Goal: Task Accomplishment & Management: Manage account settings

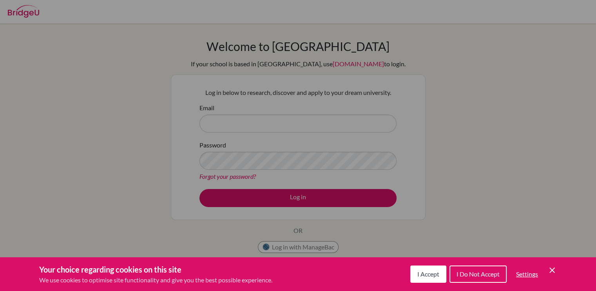
click at [478, 271] on span "I Do Not Accept" at bounding box center [477, 273] width 43 height 7
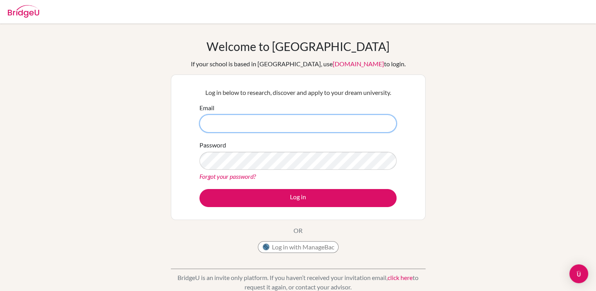
click at [330, 118] on input "Email" at bounding box center [297, 123] width 197 height 18
type input "[EMAIL_ADDRESS][DOMAIN_NAME]"
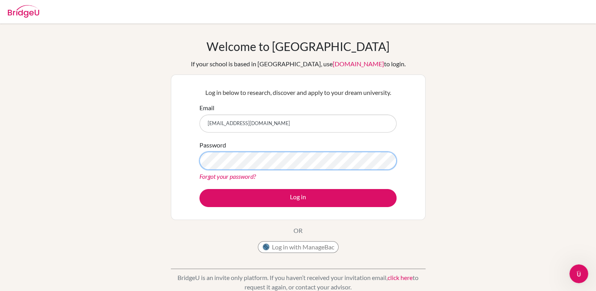
click at [199, 189] on button "Log in" at bounding box center [297, 198] width 197 height 18
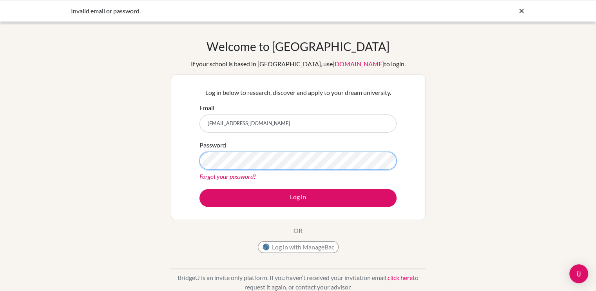
click at [199, 189] on button "Log in" at bounding box center [297, 198] width 197 height 18
click at [251, 176] on link "Forgot your password?" at bounding box center [227, 175] width 56 height 7
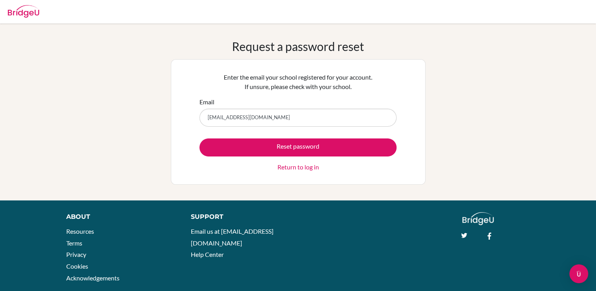
type input "[EMAIL_ADDRESS][DOMAIN_NAME]"
click at [199, 138] on button "Reset password" at bounding box center [297, 147] width 197 height 18
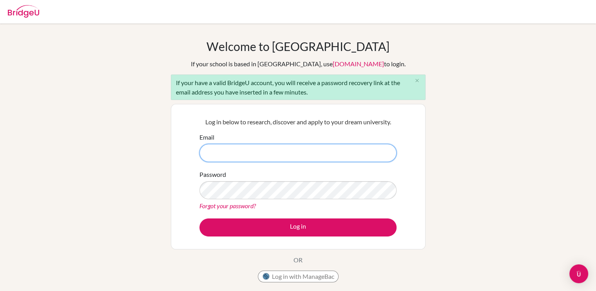
click at [263, 154] on input "Email" at bounding box center [297, 153] width 197 height 18
type input "sminseong0101@gmail.com"
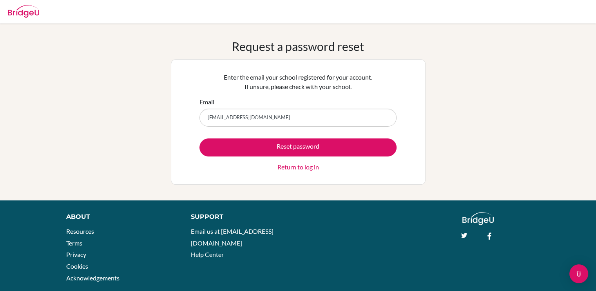
click at [290, 167] on link "Return to log in" at bounding box center [298, 166] width 42 height 9
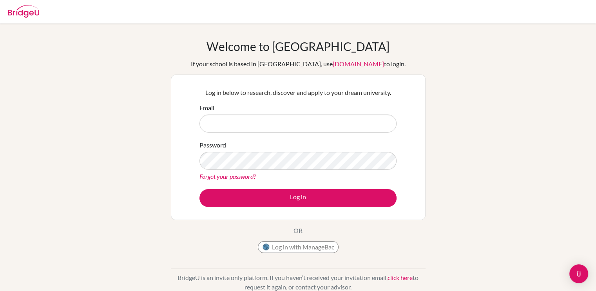
click at [36, 9] on img at bounding box center [23, 11] width 31 height 13
